Goal: Task Accomplishment & Management: Manage account settings

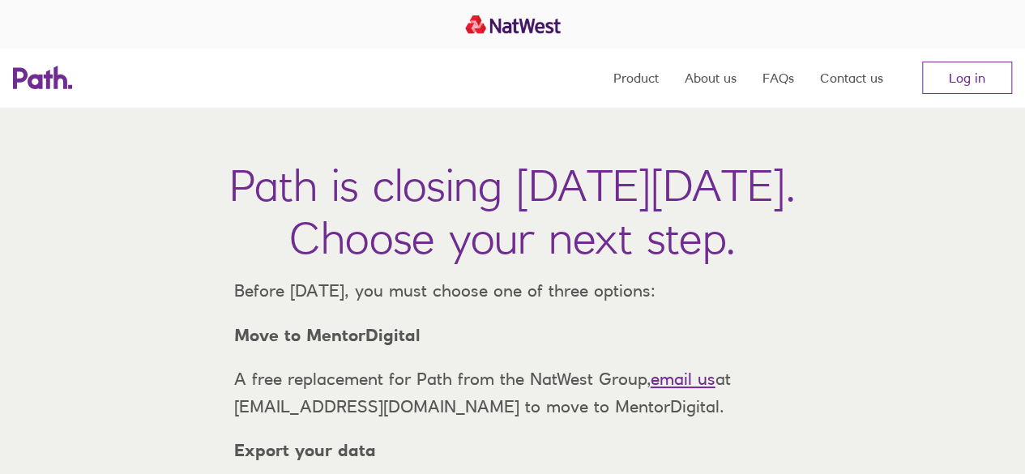
click at [946, 96] on nav "Product About us FAQs Contact us Log in" at bounding box center [812, 78] width 398 height 58
click at [950, 88] on link "Log in" at bounding box center [967, 78] width 90 height 32
